Goal: Information Seeking & Learning: Find specific fact

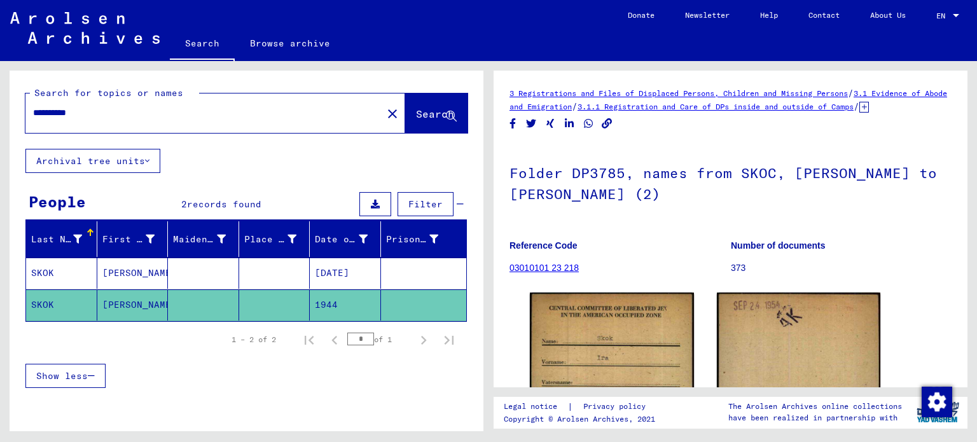
scroll to position [191, 0]
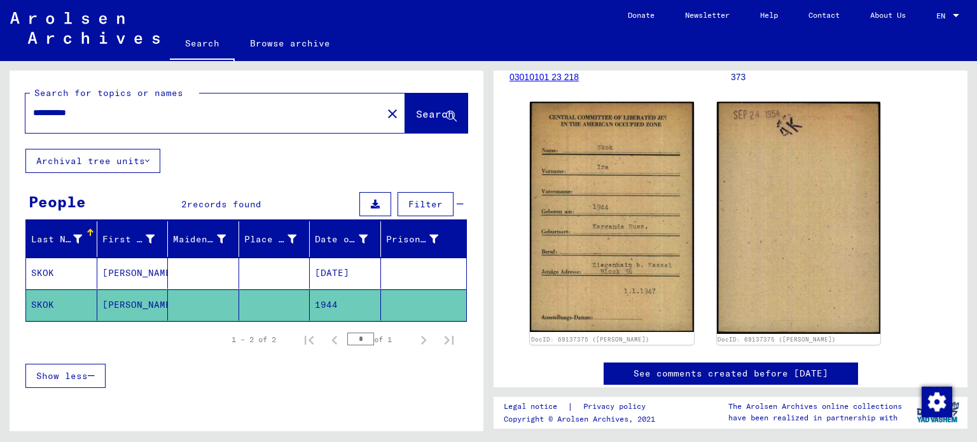
click at [73, 111] on input "**********" at bounding box center [204, 112] width 342 height 13
click at [416, 119] on span "Search" at bounding box center [435, 113] width 38 height 13
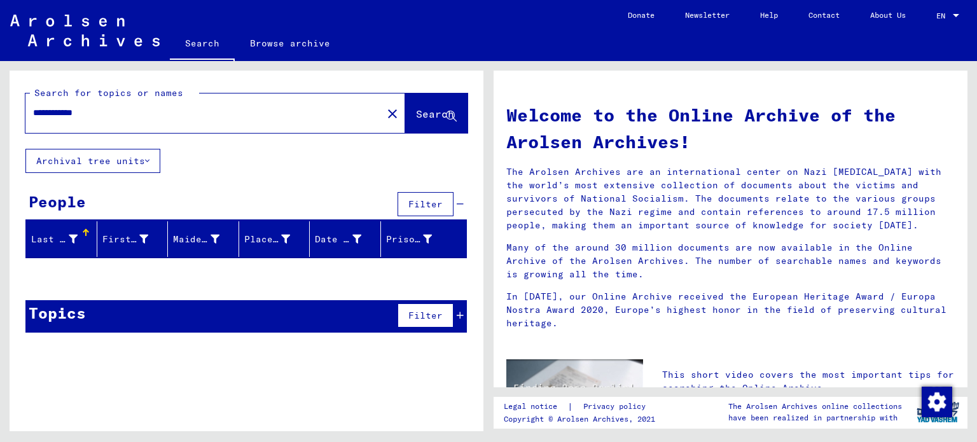
click at [81, 113] on input "**********" at bounding box center [200, 112] width 334 height 13
click at [420, 122] on button "Search" at bounding box center [436, 112] width 62 height 39
click at [97, 113] on input "**********" at bounding box center [200, 112] width 334 height 13
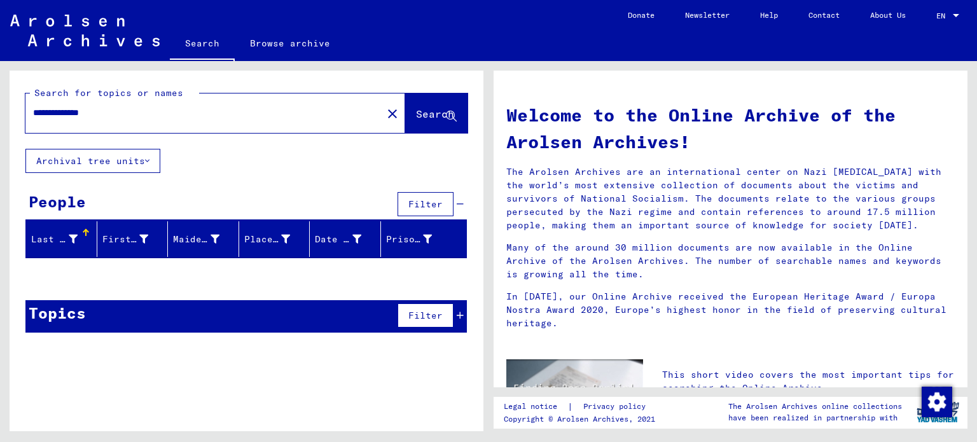
type input "**********"
click at [408, 123] on button "Search" at bounding box center [436, 112] width 62 height 39
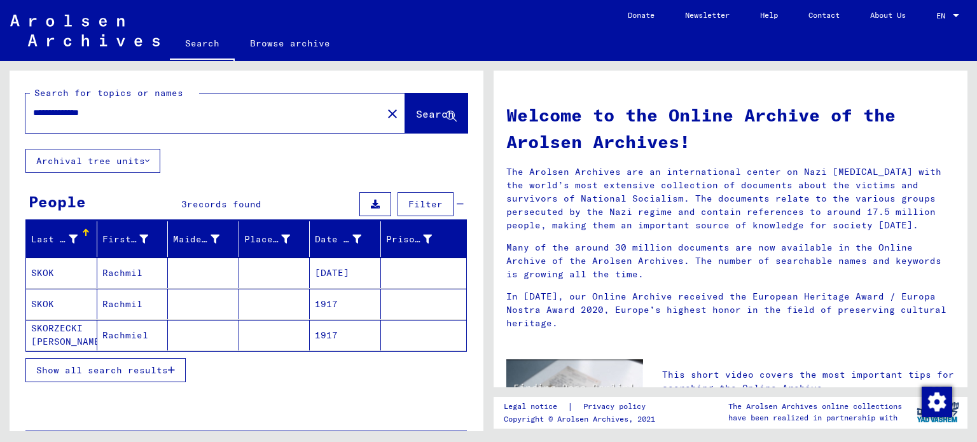
click at [46, 270] on mat-cell "SKOK" at bounding box center [61, 273] width 71 height 31
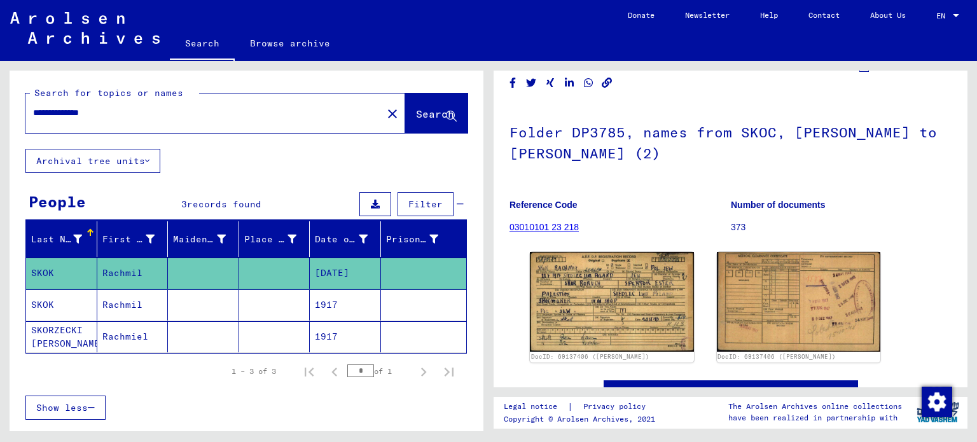
scroll to position [64, 0]
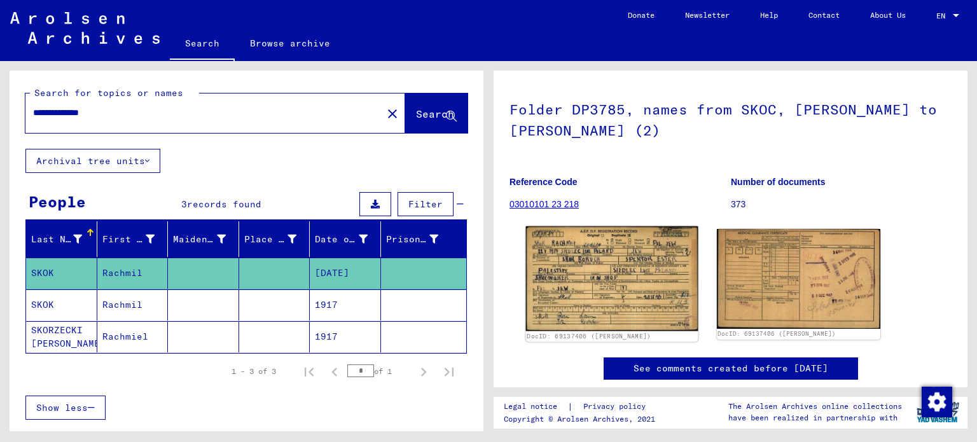
click at [616, 300] on img at bounding box center [612, 278] width 172 height 104
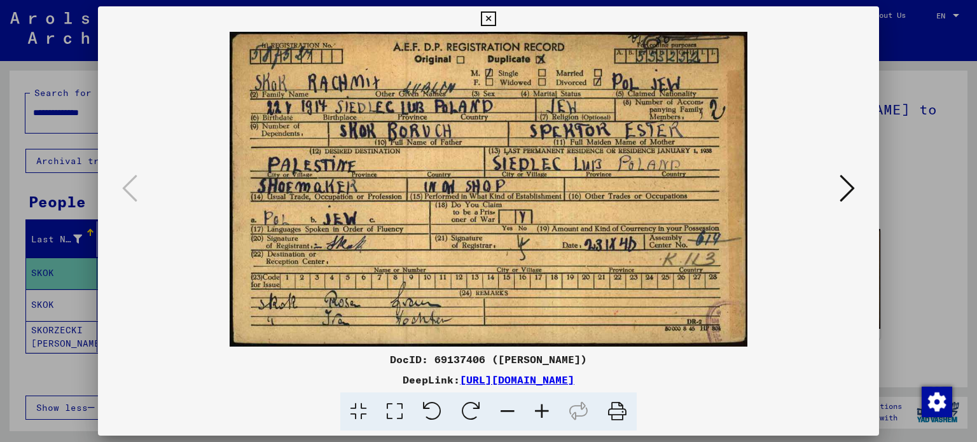
drag, startPoint x: 614, startPoint y: 405, endPoint x: 258, endPoint y: 381, distance: 356.3
click at [614, 405] on icon at bounding box center [617, 411] width 39 height 39
click at [838, 190] on button at bounding box center [847, 189] width 23 height 36
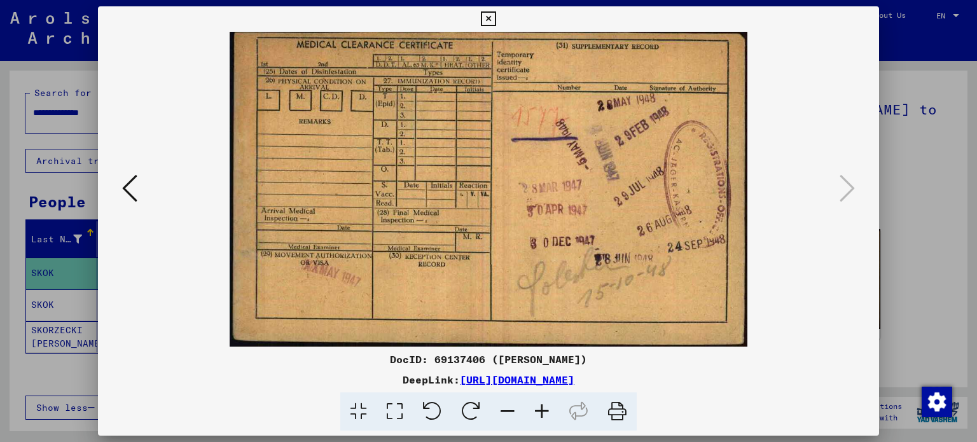
drag, startPoint x: 615, startPoint y: 414, endPoint x: 250, endPoint y: 384, distance: 366.3
click at [615, 414] on icon at bounding box center [617, 411] width 39 height 39
click at [486, 17] on icon at bounding box center [488, 18] width 15 height 15
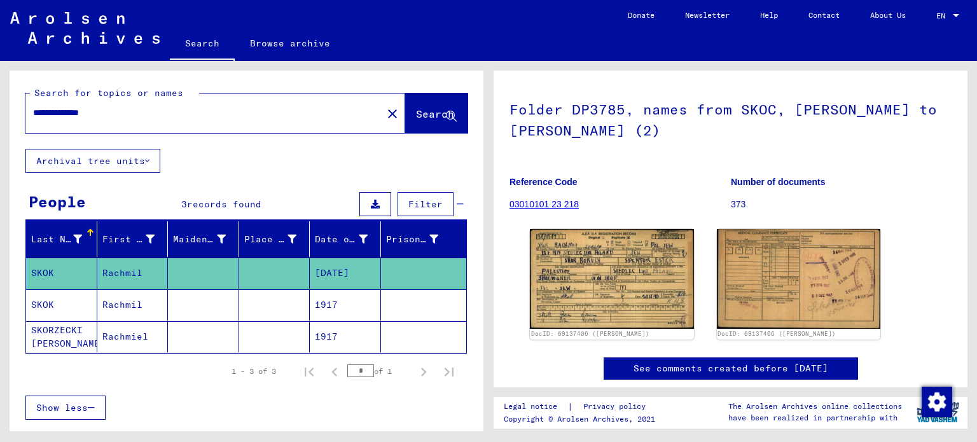
click at [43, 306] on mat-cell "SKOK" at bounding box center [61, 304] width 71 height 31
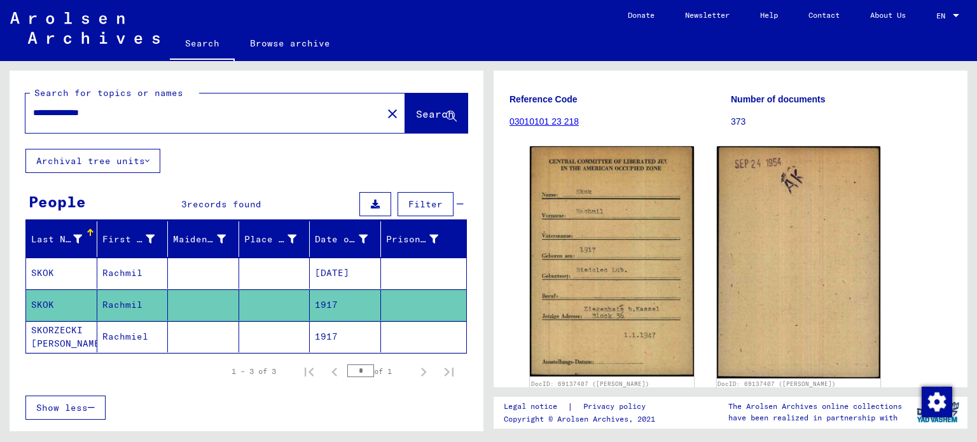
scroll to position [191, 0]
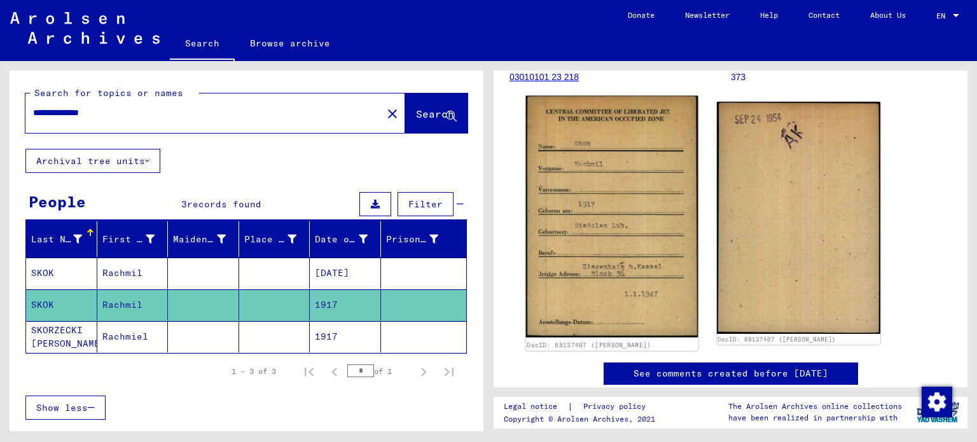
click at [612, 249] on img at bounding box center [612, 217] width 172 height 242
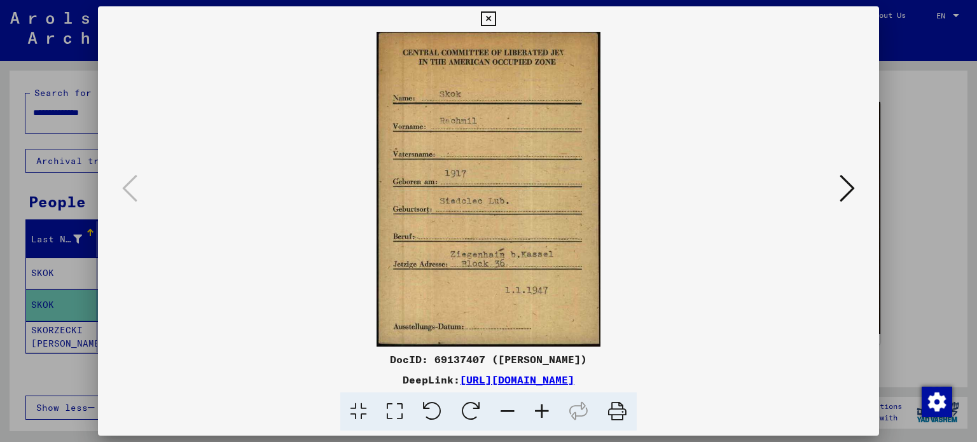
click at [488, 20] on icon at bounding box center [488, 18] width 15 height 15
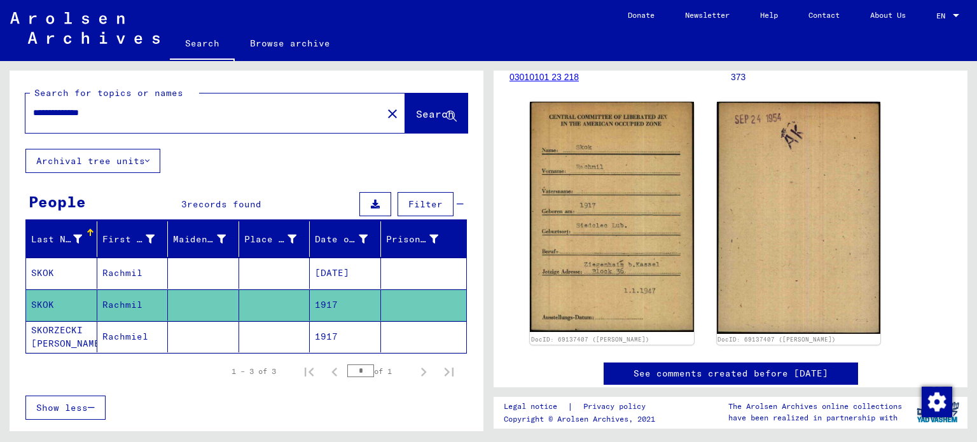
click at [45, 336] on mat-cell "SKORZECKI [PERSON_NAME]" at bounding box center [61, 336] width 71 height 31
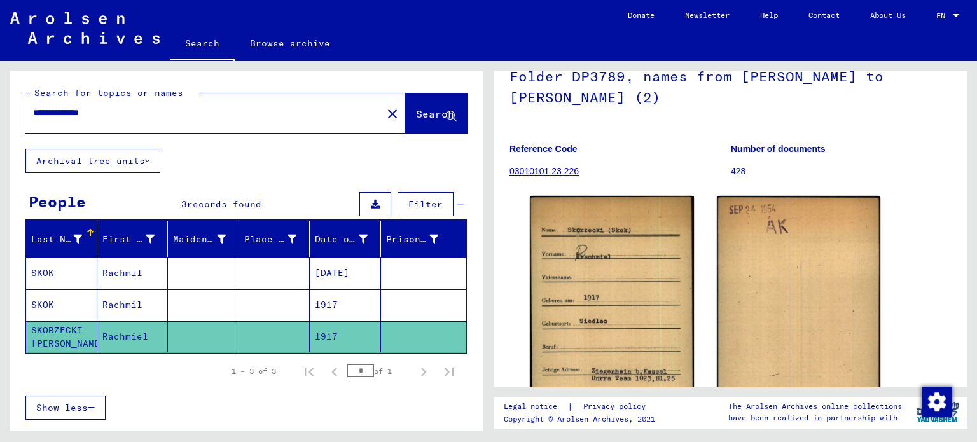
scroll to position [191, 0]
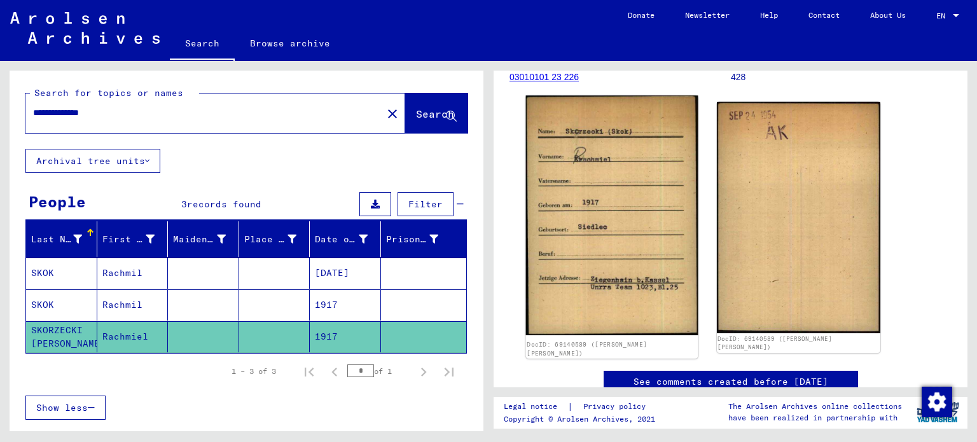
click at [595, 241] on img at bounding box center [612, 214] width 172 height 239
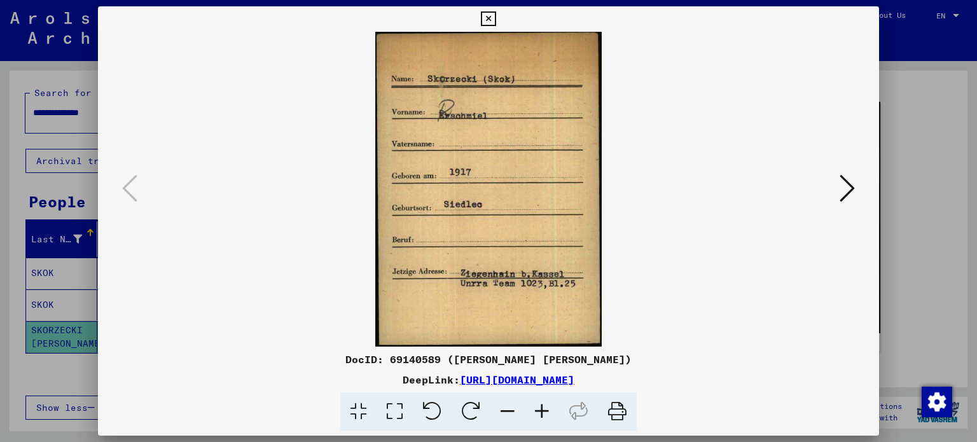
drag, startPoint x: 616, startPoint y: 412, endPoint x: 263, endPoint y: 384, distance: 354.7
click at [616, 412] on icon at bounding box center [617, 411] width 39 height 39
click at [843, 188] on icon at bounding box center [847, 188] width 15 height 31
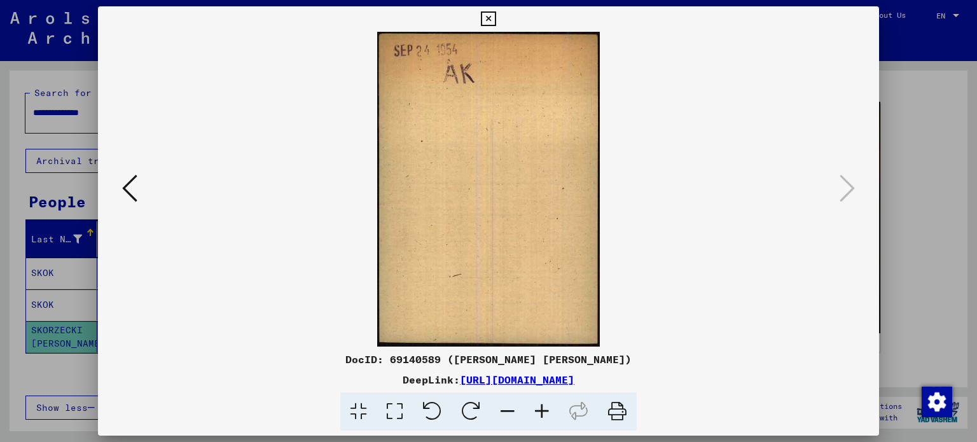
click at [611, 410] on icon at bounding box center [617, 411] width 39 height 39
click at [491, 19] on icon at bounding box center [488, 18] width 15 height 15
